Goal: Task Accomplishment & Management: Complete application form

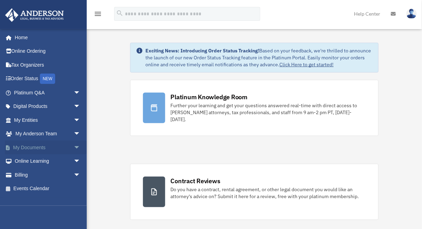
click at [27, 149] on link "My Documents arrow_drop_down" at bounding box center [48, 147] width 86 height 14
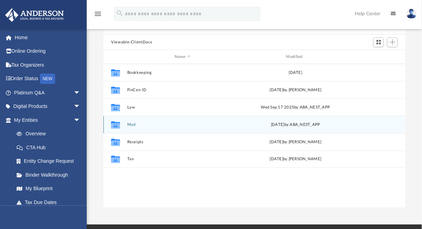
scroll to position [55, 0]
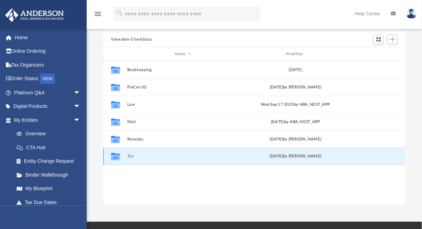
click at [131, 155] on button "Tax" at bounding box center [182, 156] width 110 height 5
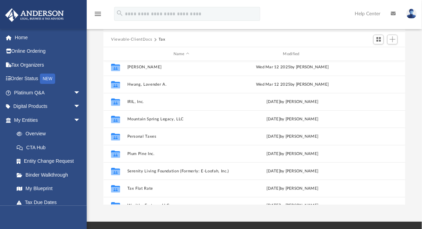
scroll to position [67, 0]
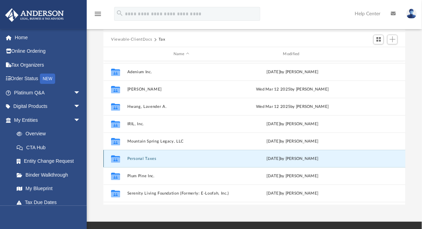
click at [142, 158] on button "Personal Taxes" at bounding box center [181, 158] width 108 height 5
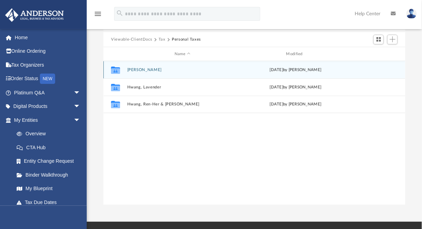
scroll to position [0, 0]
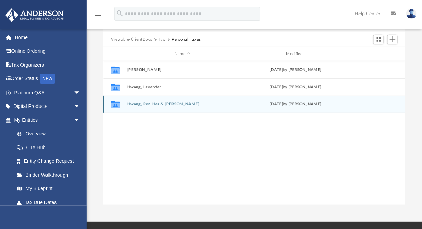
click at [155, 105] on button "Hwang, Ren-Her & [PERSON_NAME]" at bounding box center [182, 104] width 110 height 5
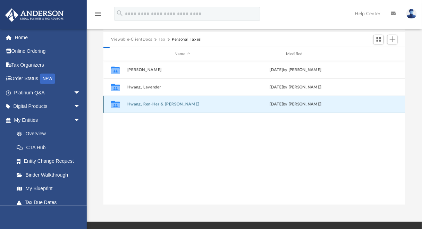
click at [155, 105] on button "Hwang, Ren-Her & [PERSON_NAME]" at bounding box center [182, 104] width 110 height 5
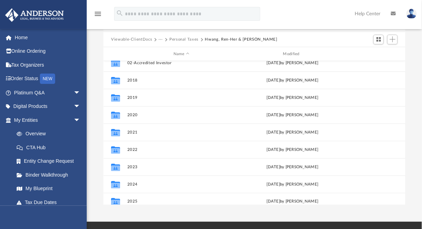
scroll to position [47, 0]
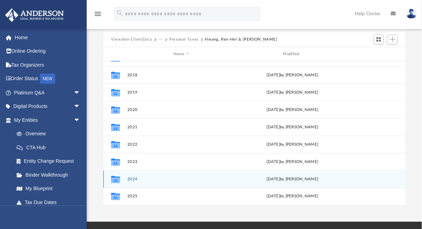
click at [129, 179] on button "2024" at bounding box center [181, 179] width 108 height 5
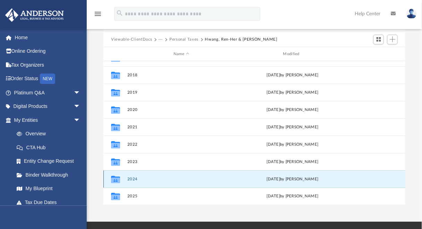
click at [129, 179] on button "2024" at bounding box center [181, 179] width 108 height 5
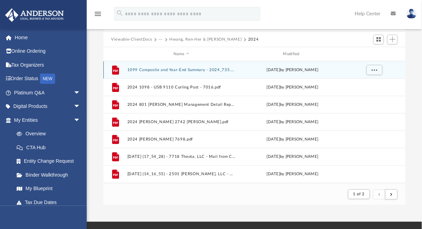
scroll to position [4, 5]
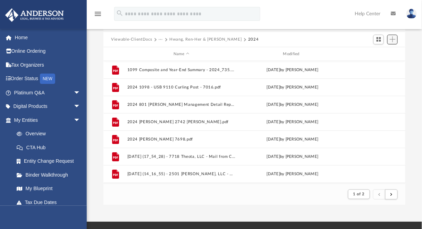
click at [392, 43] on button "Add" at bounding box center [392, 40] width 10 height 10
click at [385, 53] on li "Upload" at bounding box center [382, 53] width 22 height 7
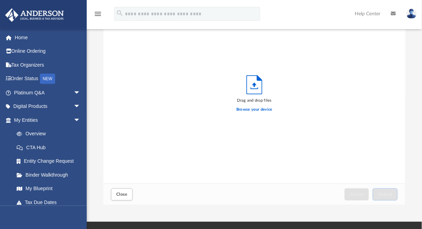
scroll to position [172, 297]
click at [259, 112] on label "Browse your device" at bounding box center [254, 109] width 36 height 6
click at [0, 0] on input "Browse your device" at bounding box center [0, 0] width 0 height 0
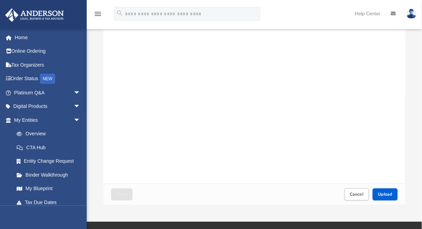
scroll to position [166, 0]
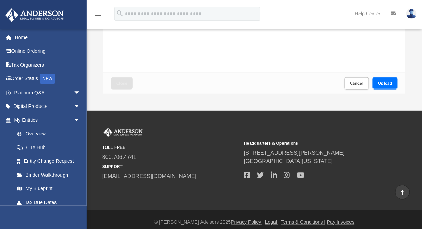
click at [386, 85] on span "Upload" at bounding box center [385, 83] width 15 height 4
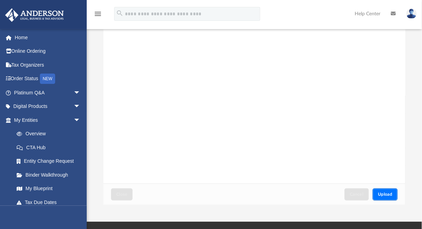
scroll to position [0, 0]
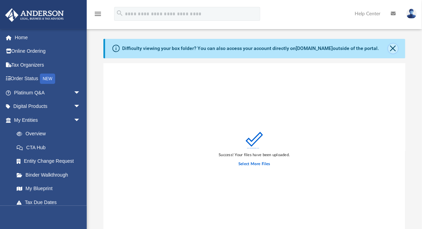
click at [392, 49] on button "Close" at bounding box center [393, 49] width 10 height 10
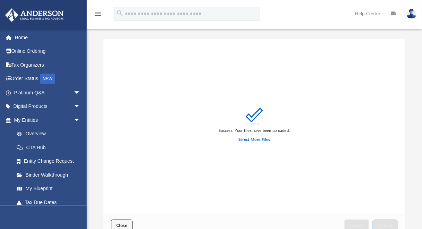
click at [123, 223] on span "Close" at bounding box center [121, 225] width 11 height 4
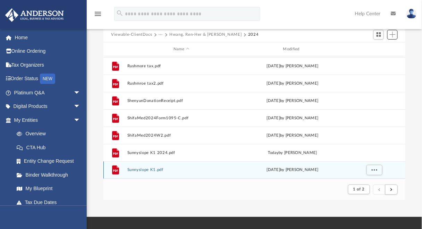
scroll to position [55, 0]
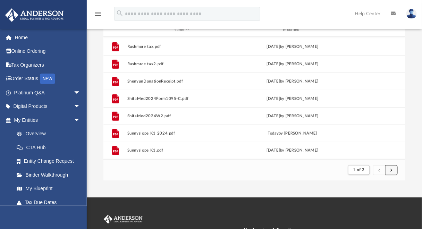
click at [393, 169] on button "submit" at bounding box center [391, 170] width 12 height 10
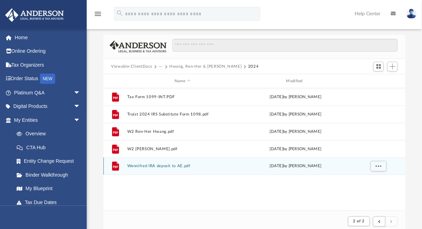
scroll to position [0, 0]
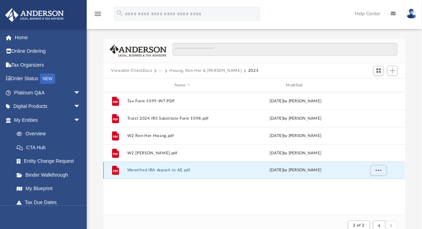
click at [178, 171] on button "Wennifred IRA deposit to AE.pdf" at bounding box center [182, 170] width 110 height 5
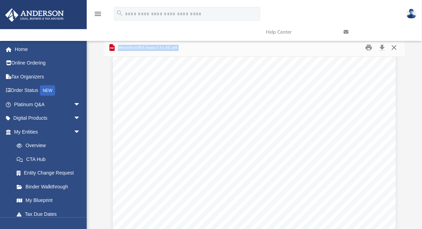
click at [395, 46] on button "Close" at bounding box center [394, 47] width 12 height 11
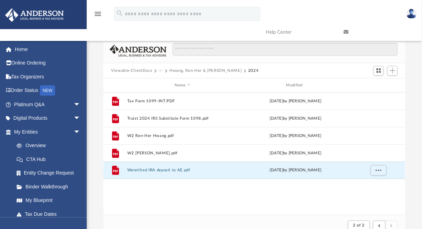
click at [209, 71] on button "Hwang, Ren-Her & [PERSON_NAME]" at bounding box center [205, 71] width 72 height 6
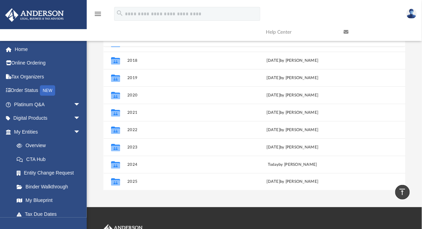
scroll to position [28, 0]
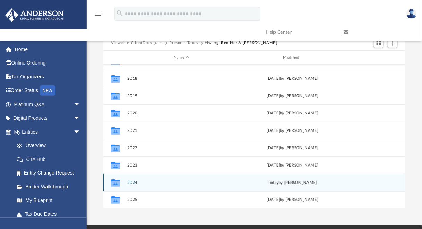
click at [136, 184] on button "2024" at bounding box center [181, 182] width 108 height 5
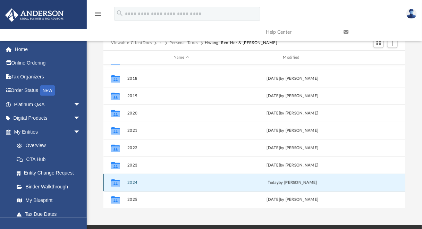
click at [136, 184] on button "2024" at bounding box center [181, 182] width 108 height 5
click at [133, 183] on button "2024" at bounding box center [181, 182] width 108 height 5
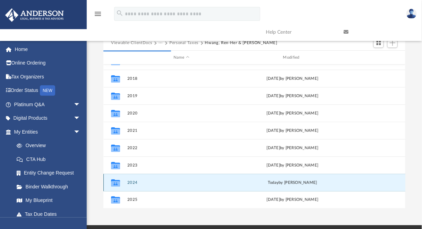
click at [135, 183] on button "2024" at bounding box center [181, 182] width 108 height 5
click at [243, 185] on div "[DATE] by [PERSON_NAME]" at bounding box center [292, 183] width 108 height 6
click at [135, 183] on button "2024" at bounding box center [181, 182] width 108 height 5
click at [135, 182] on button "2024" at bounding box center [181, 182] width 108 height 5
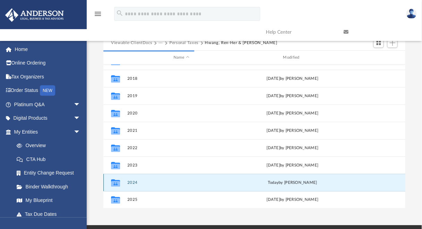
click at [131, 180] on button "2024" at bounding box center [181, 182] width 108 height 5
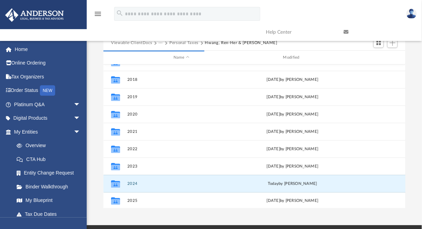
scroll to position [47, 0]
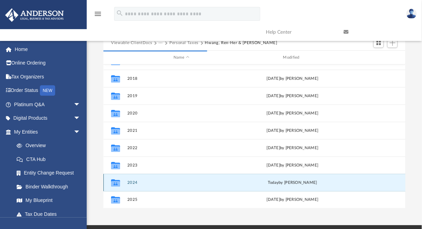
click at [131, 182] on button "2024" at bounding box center [181, 182] width 108 height 5
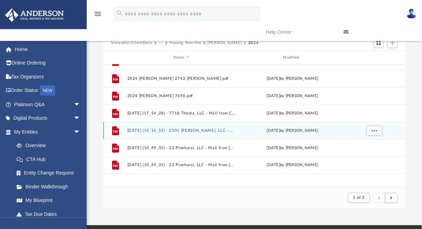
scroll to position [4, 5]
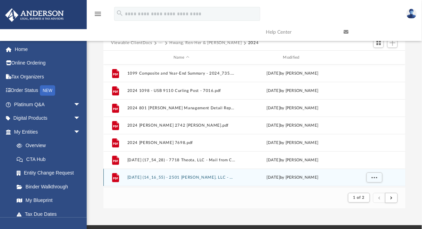
click at [136, 182] on div "File [DATE] (14_16_55) - 2501 [PERSON_NAME], LLC - Mail from ALPINE KC LLC.pdf …" at bounding box center [254, 177] width 302 height 17
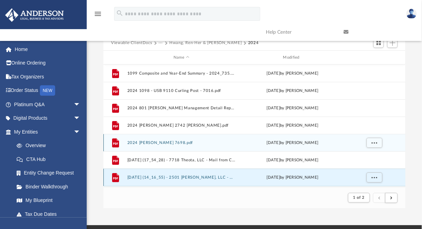
scroll to position [0, 0]
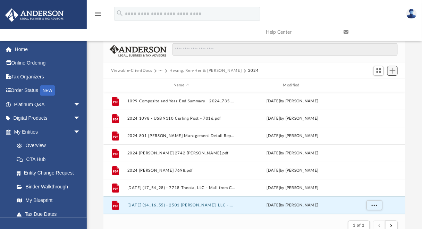
click at [394, 72] on span "Add" at bounding box center [392, 71] width 6 height 6
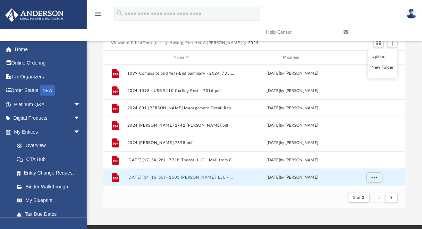
click at [379, 58] on li "Upload" at bounding box center [382, 56] width 22 height 7
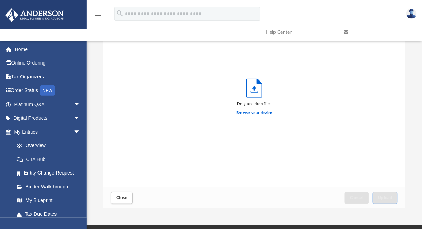
scroll to position [172, 297]
click at [261, 112] on label "Browse your device" at bounding box center [254, 113] width 36 height 6
click at [0, 0] on input "Browse your device" at bounding box center [0, 0] width 0 height 0
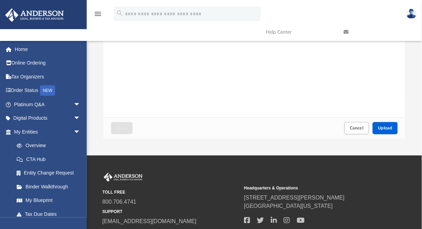
scroll to position [111, 0]
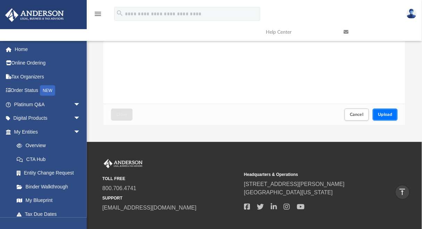
click at [383, 113] on span "Upload" at bounding box center [385, 114] width 15 height 4
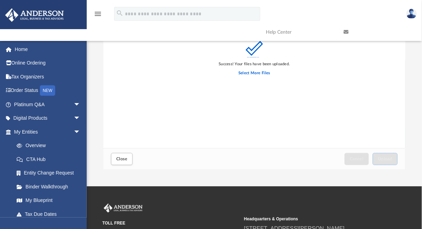
scroll to position [83, 0]
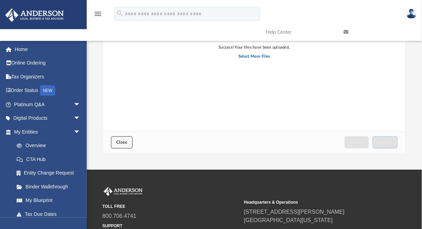
click at [121, 145] on button "Close" at bounding box center [122, 142] width 22 height 12
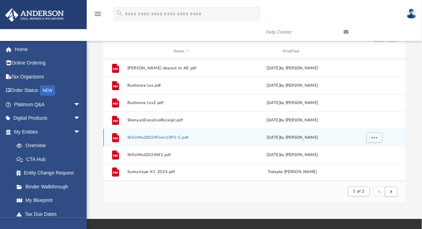
scroll to position [55, 0]
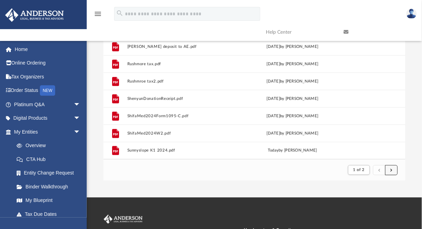
click at [395, 172] on button "submit" at bounding box center [391, 170] width 12 height 10
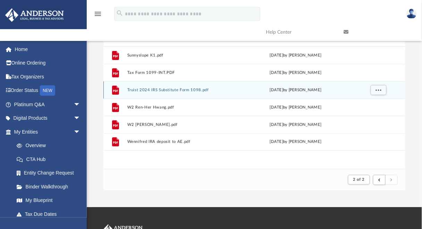
scroll to position [83, 0]
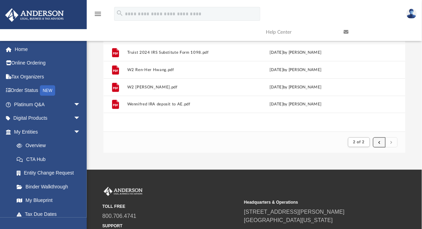
click at [381, 142] on button "submit" at bounding box center [379, 142] width 12 height 10
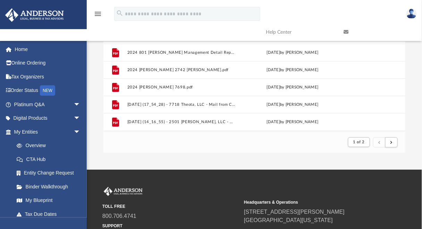
click at [378, 143] on button "submit" at bounding box center [379, 142] width 12 height 10
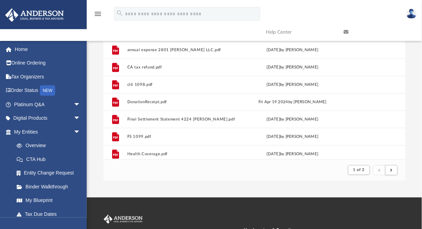
scroll to position [467, 0]
